Goal: Find specific page/section: Find specific page/section

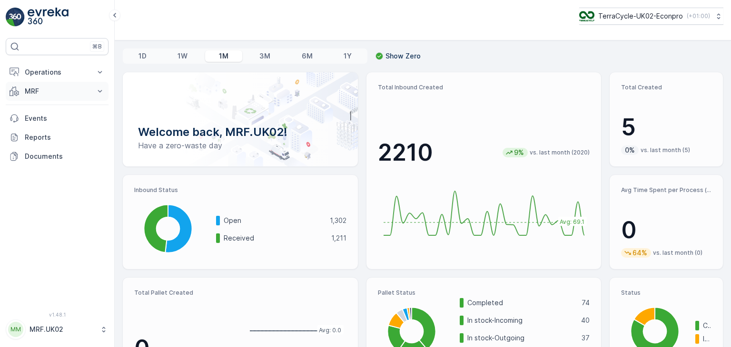
click at [95, 91] on button "MRF" at bounding box center [57, 91] width 103 height 19
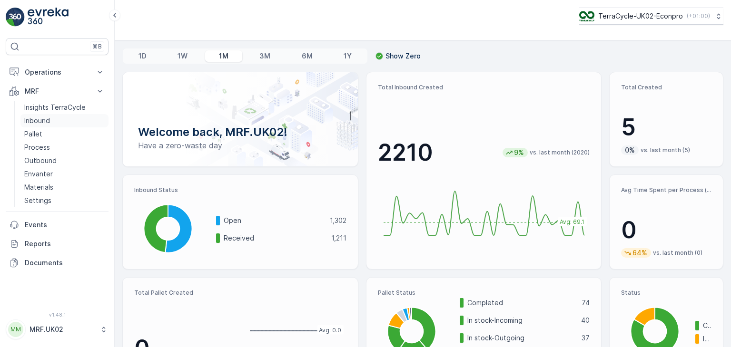
click at [48, 120] on p "Inbound" at bounding box center [37, 121] width 26 height 10
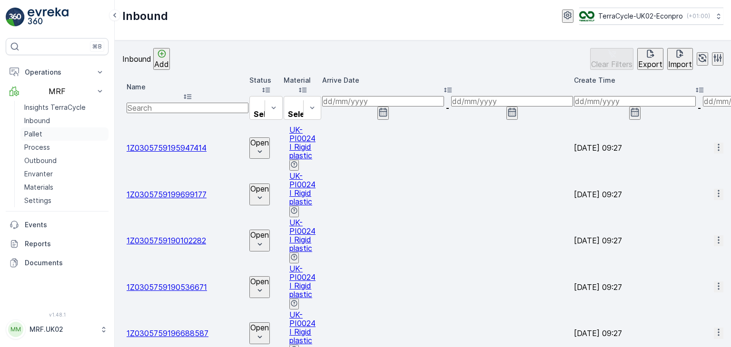
click at [35, 130] on p "Pallet" at bounding box center [33, 134] width 18 height 10
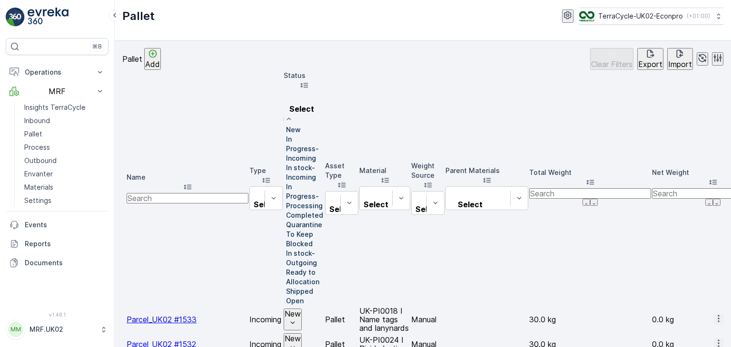
click at [324, 163] on p "In stock-Incoming" at bounding box center [305, 172] width 38 height 19
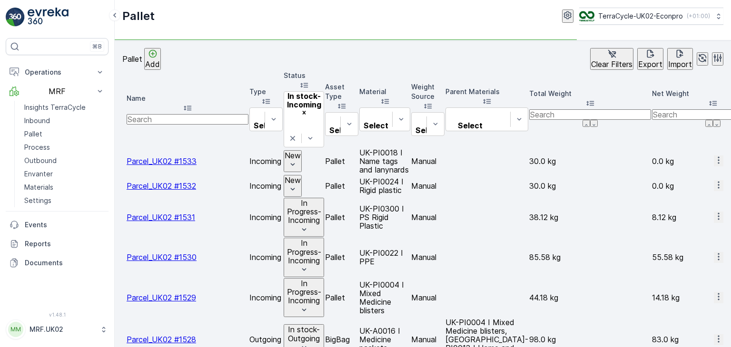
click at [191, 114] on input "text" at bounding box center [188, 119] width 122 height 10
type input "p"
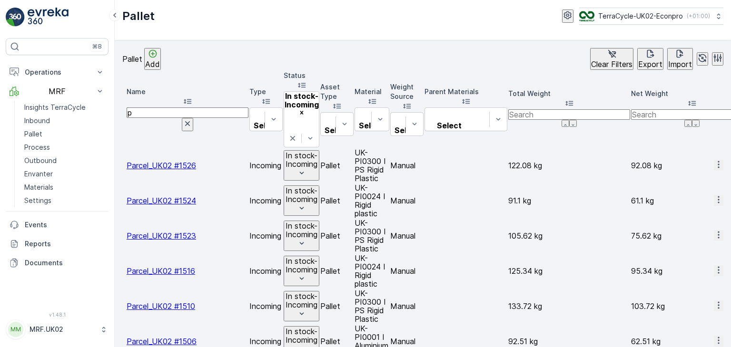
drag, startPoint x: 190, startPoint y: 92, endPoint x: 179, endPoint y: 99, distance: 13.3
click at [179, 108] on input "p" at bounding box center [188, 113] width 122 height 10
type input "pa"
